Goal: Information Seeking & Learning: Check status

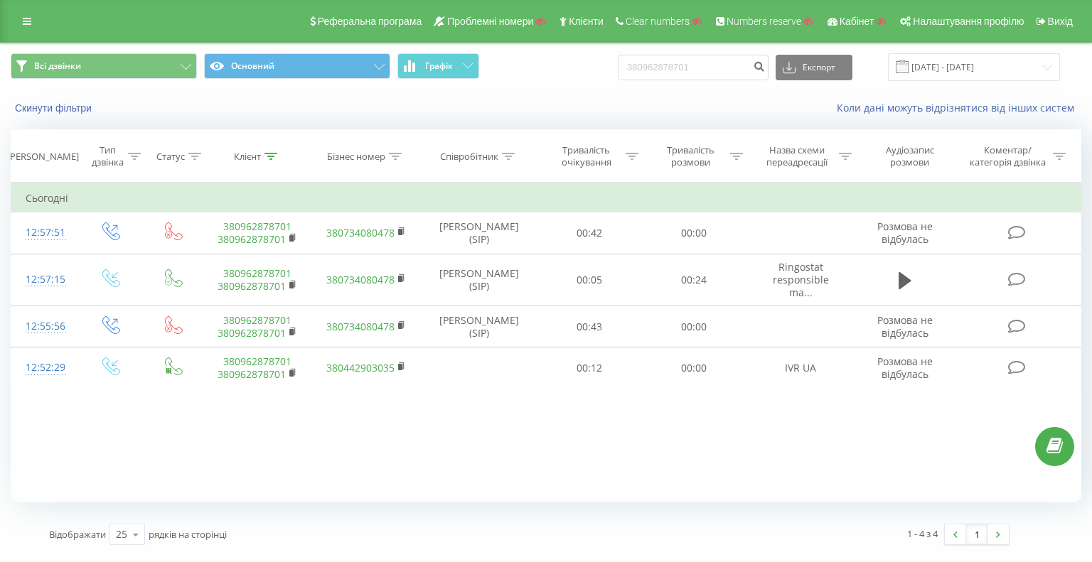
click at [556, 56] on div "Всі дзвінки Основний Графік 380962878701 Експорт .csv .xls .xlsx [DATE] - [DATE]" at bounding box center [546, 67] width 1070 height 28
type input "380976930063"
click at [765, 63] on icon "submit" at bounding box center [759, 64] width 12 height 9
